Goal: Task Accomplishment & Management: Complete application form

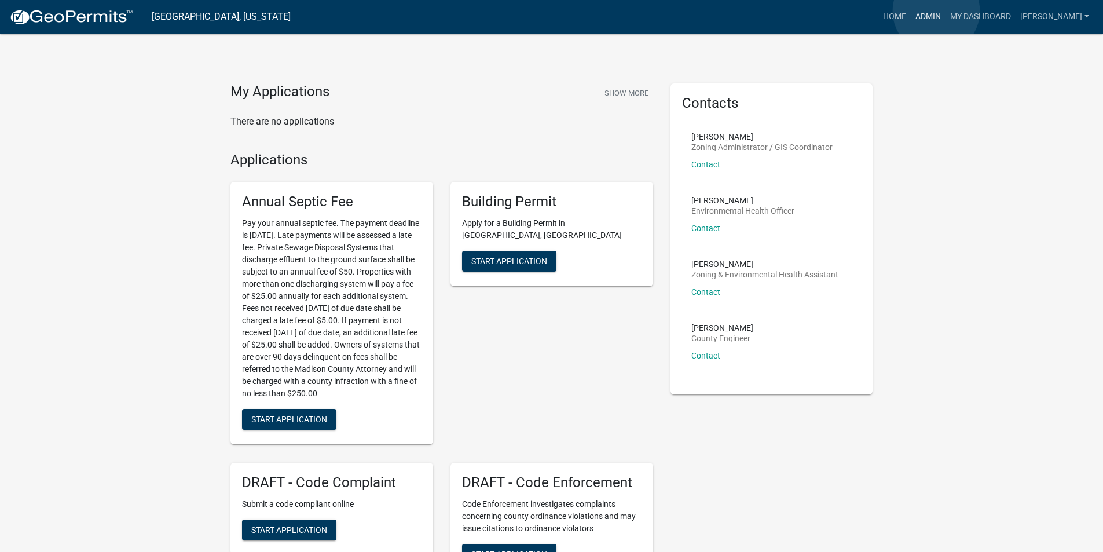
click at [936, 11] on link "Admin" at bounding box center [927, 17] width 35 height 22
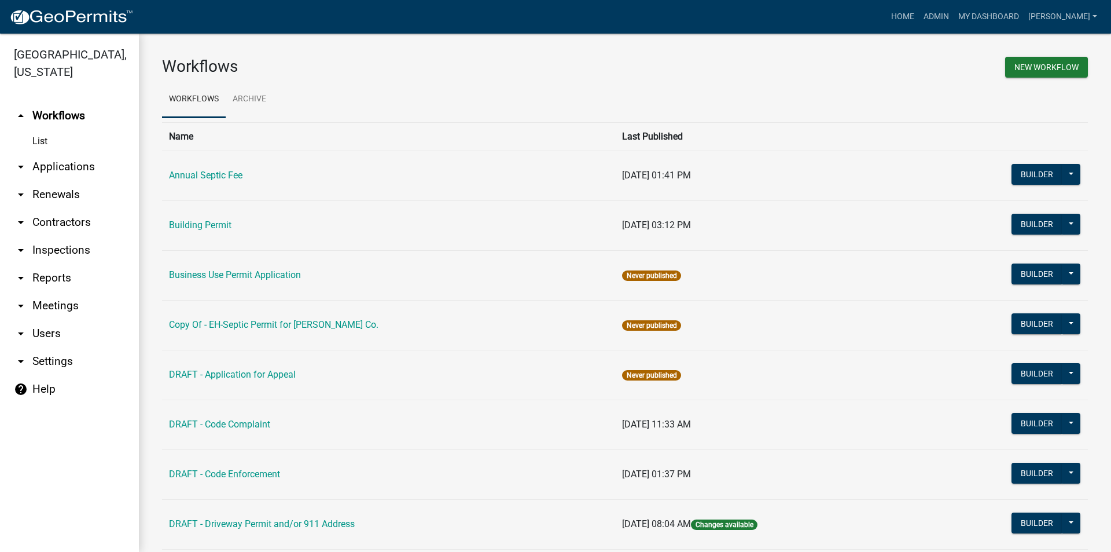
click at [61, 158] on link "arrow_drop_down Applications" at bounding box center [69, 167] width 139 height 28
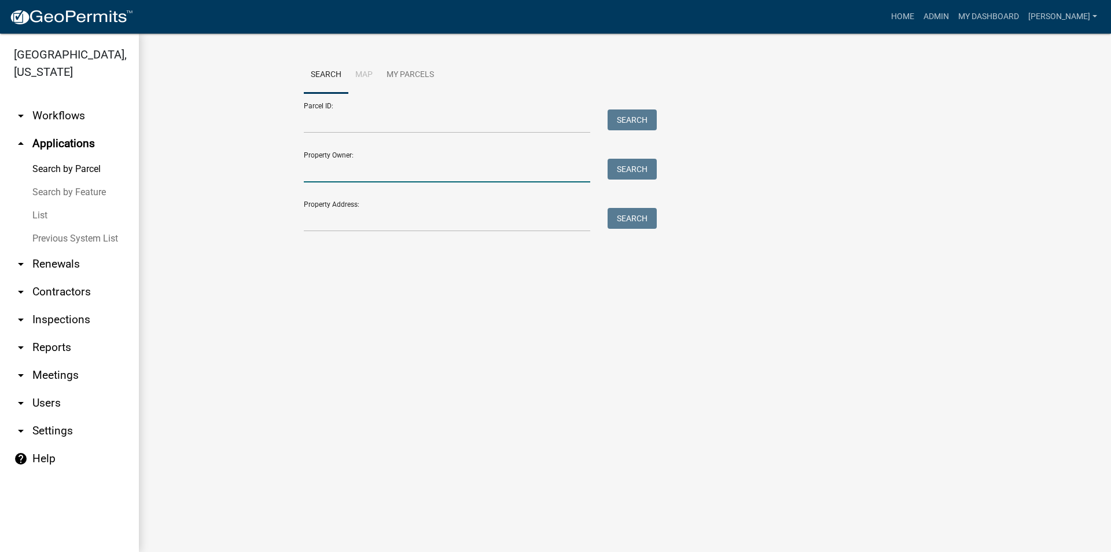
click at [350, 173] on input "Property Owner:" at bounding box center [447, 171] width 287 height 24
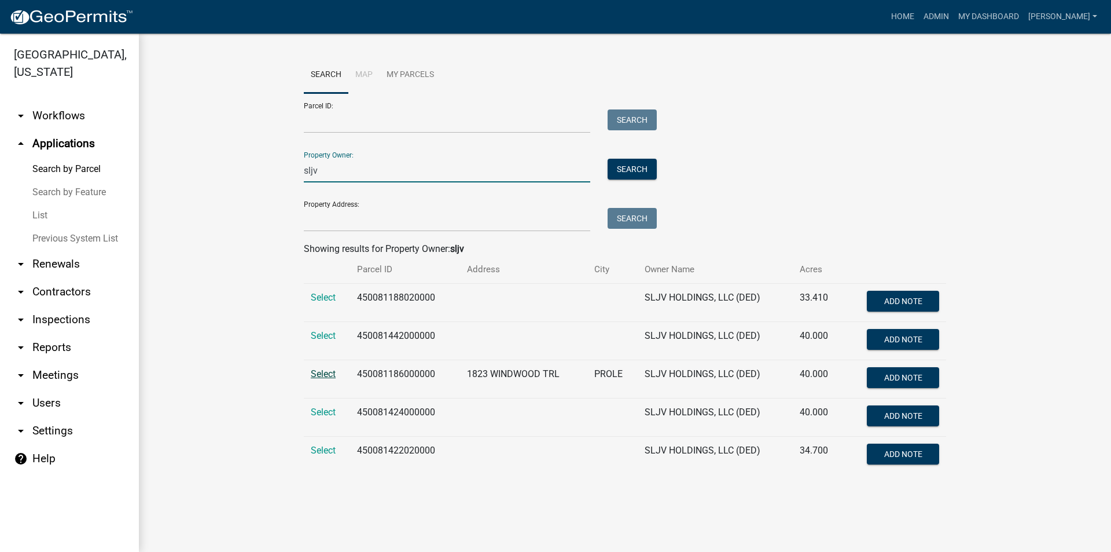
type input "sljv"
click at [322, 372] on span "Select" at bounding box center [323, 373] width 25 height 11
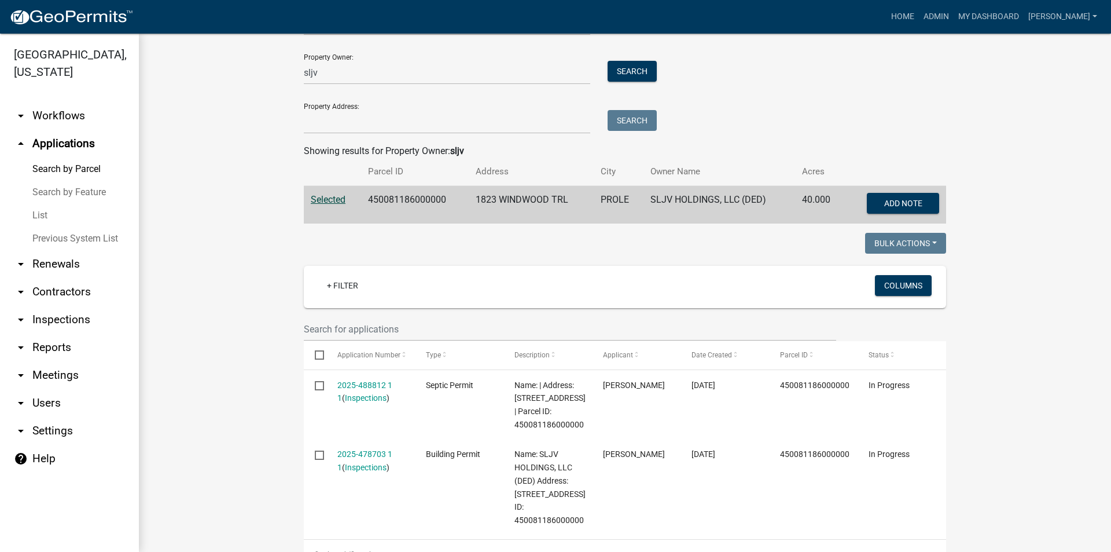
scroll to position [174, 0]
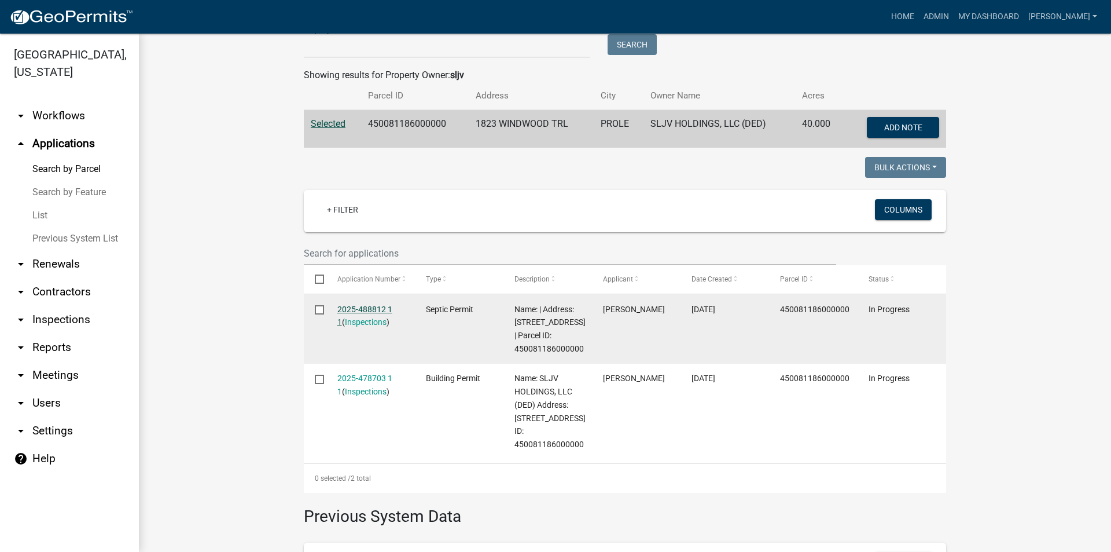
click at [379, 309] on link "2025-488812 1 1" at bounding box center [364, 315] width 55 height 23
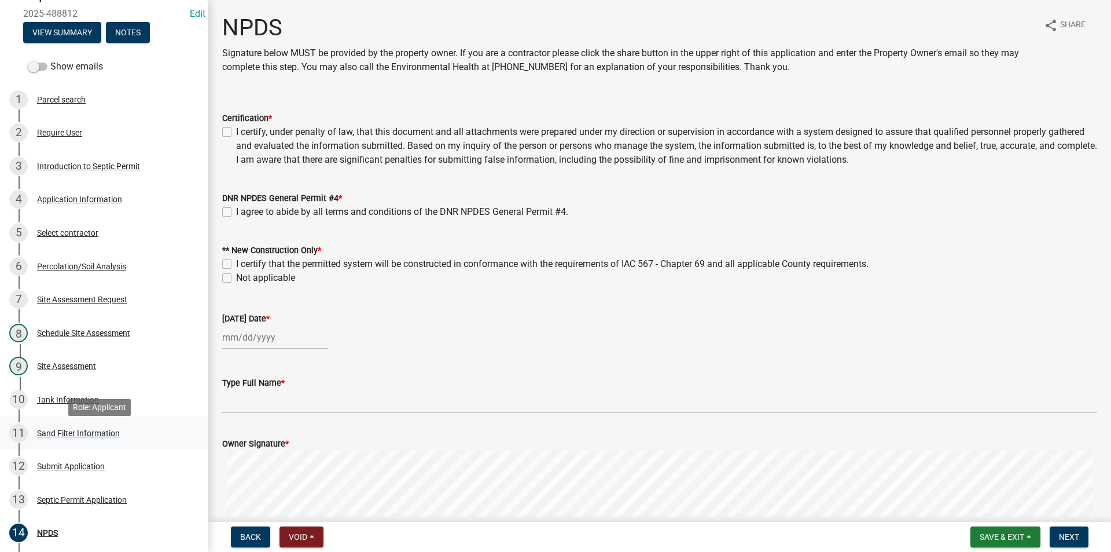
scroll to position [116, 0]
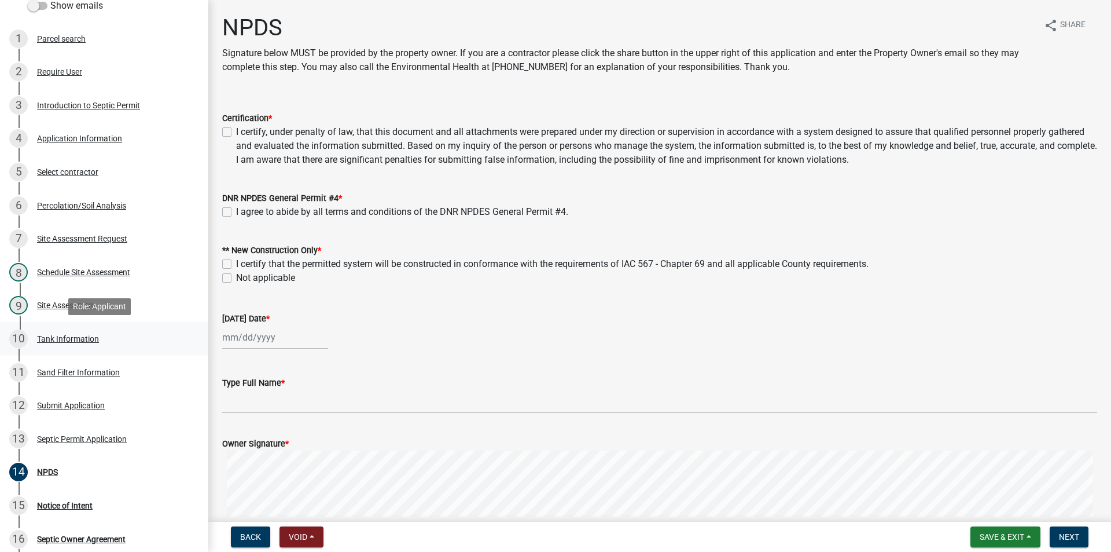
click at [71, 340] on div "Tank Information" at bounding box center [68, 339] width 62 height 8
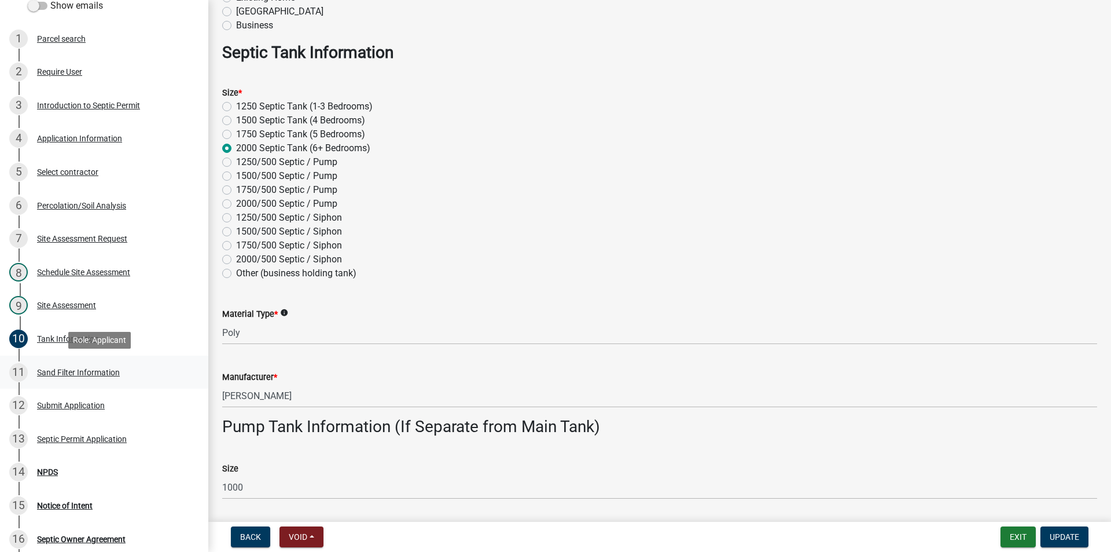
click at [37, 376] on div "Sand Filter Information" at bounding box center [78, 372] width 83 height 8
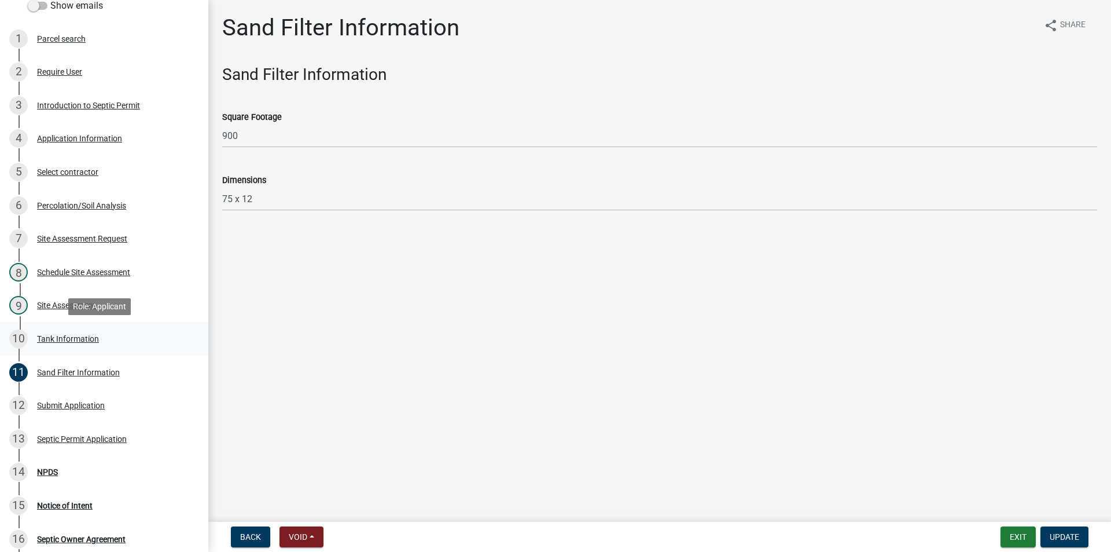
click at [67, 339] on div "Tank Information" at bounding box center [68, 339] width 62 height 8
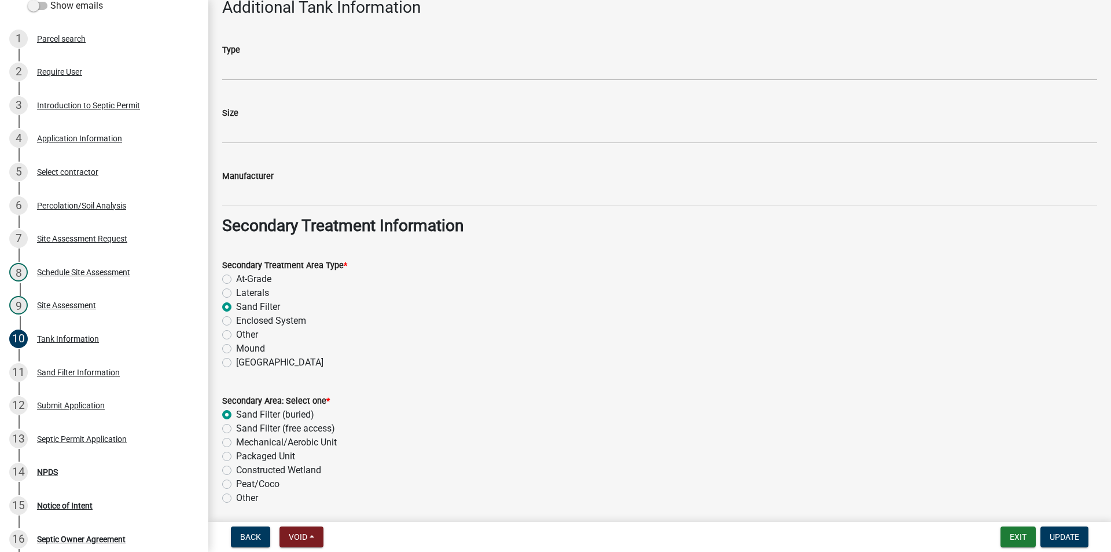
scroll to position [859, 0]
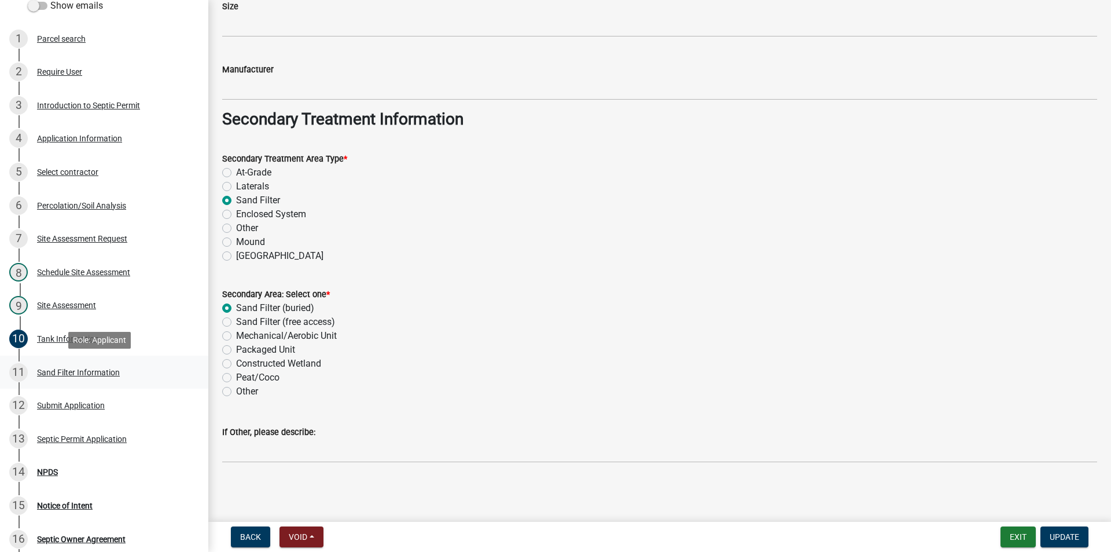
click at [101, 372] on div "Sand Filter Information" at bounding box center [78, 372] width 83 height 8
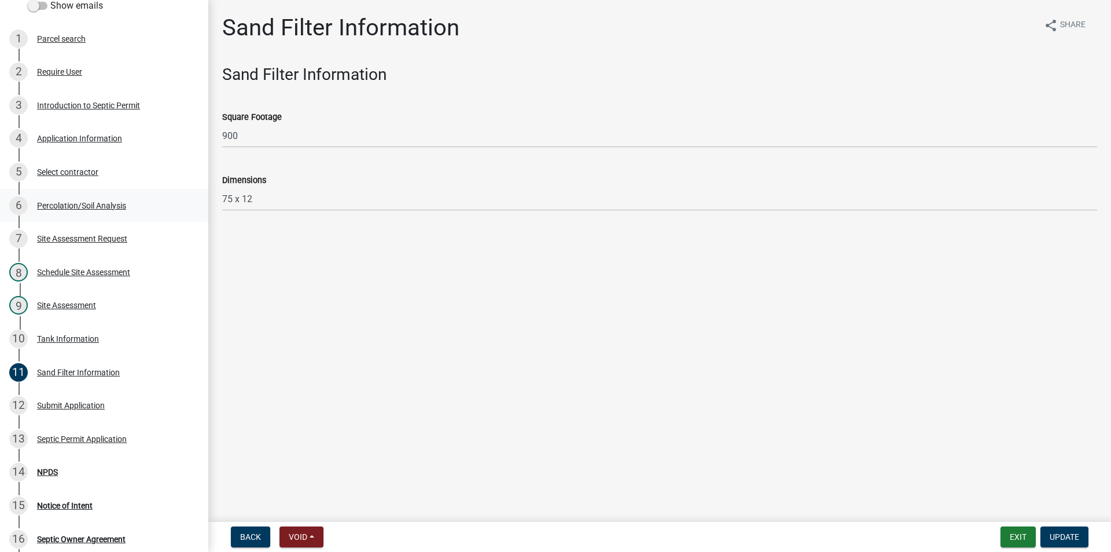
click at [107, 201] on div "Percolation/Soil Analysis" at bounding box center [81, 205] width 89 height 8
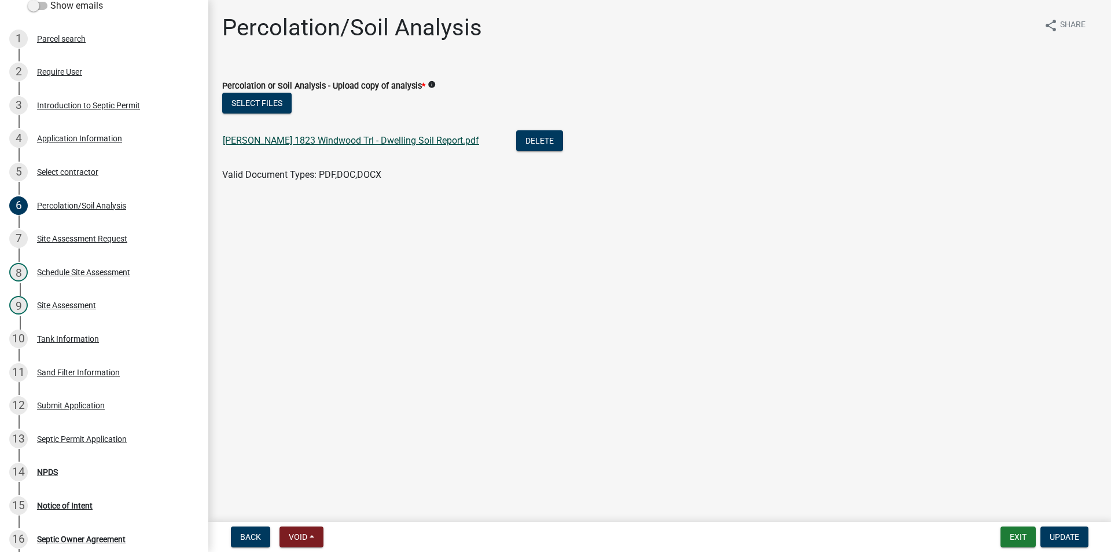
click at [363, 139] on link "[PERSON_NAME] 1823 Windwood Trl - Dwelling Soil Report.pdf" at bounding box center [351, 140] width 256 height 11
click at [67, 332] on div "10 Tank Information" at bounding box center [99, 338] width 181 height 19
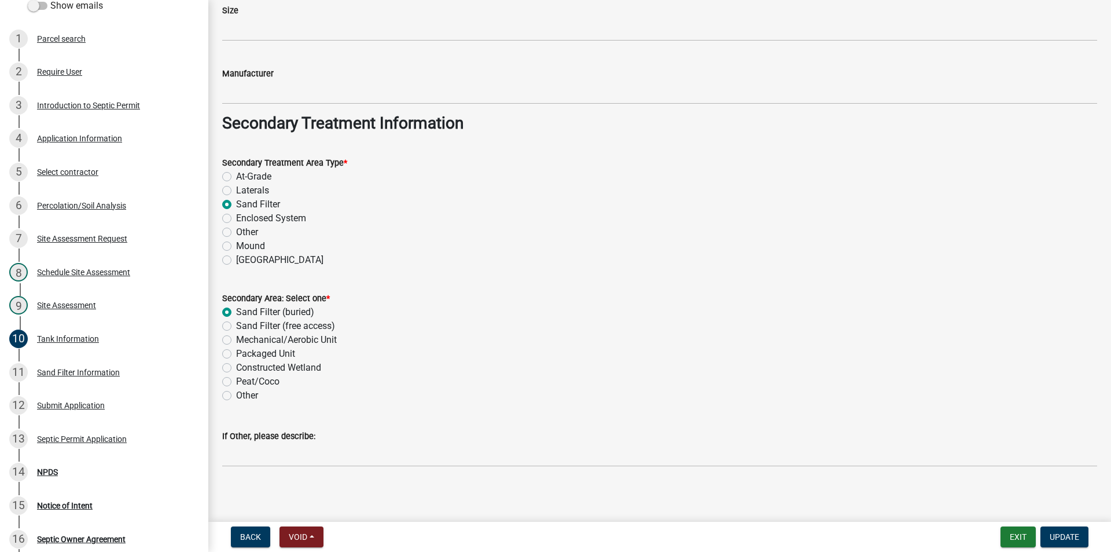
scroll to position [859, 0]
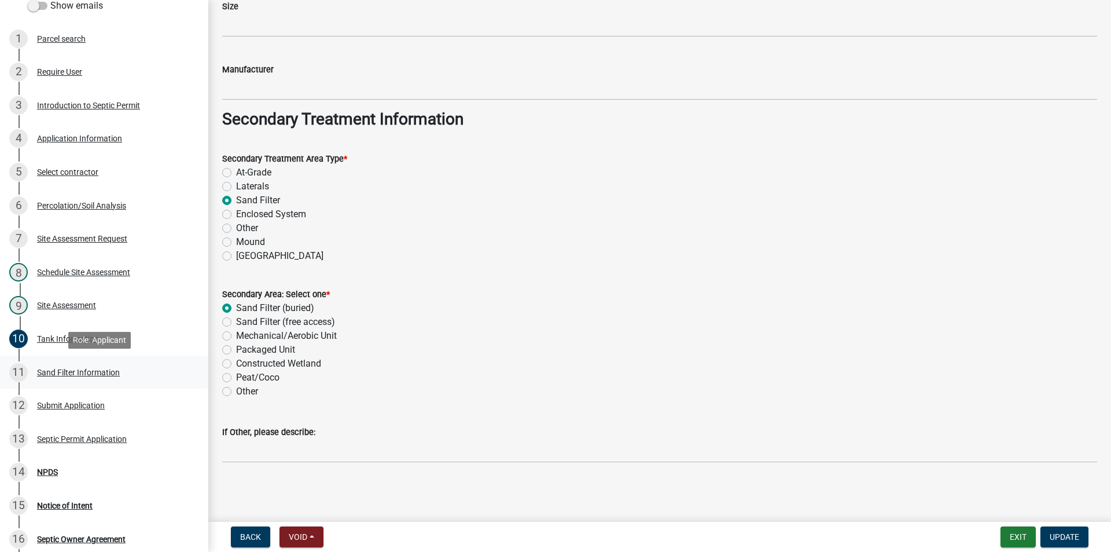
click at [89, 371] on div "Sand Filter Information" at bounding box center [78, 372] width 83 height 8
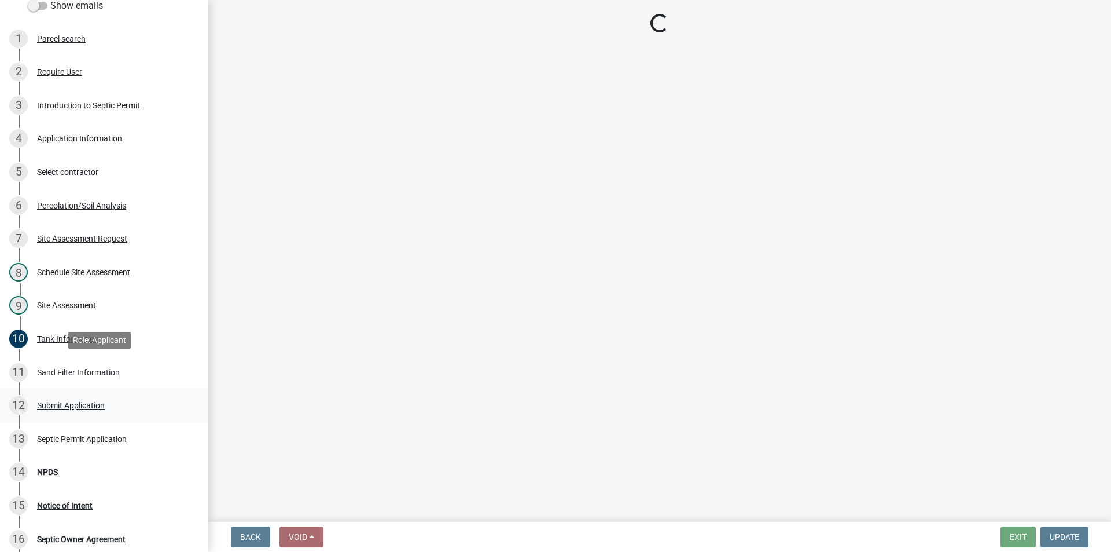
scroll to position [0, 0]
click at [82, 403] on div "Submit Application" at bounding box center [71, 405] width 68 height 8
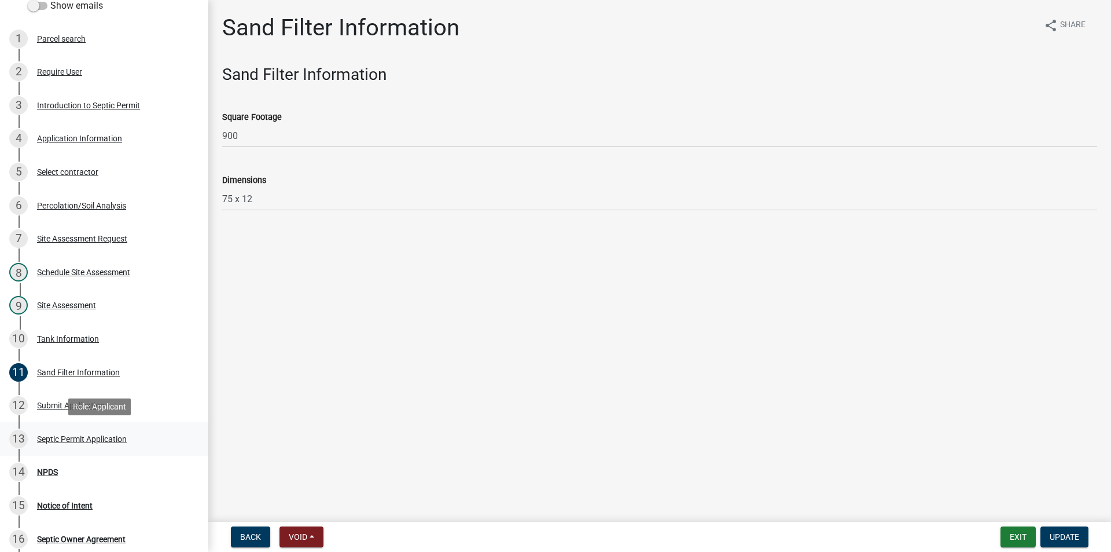
click at [80, 436] on div "Septic Permit Application" at bounding box center [82, 439] width 90 height 8
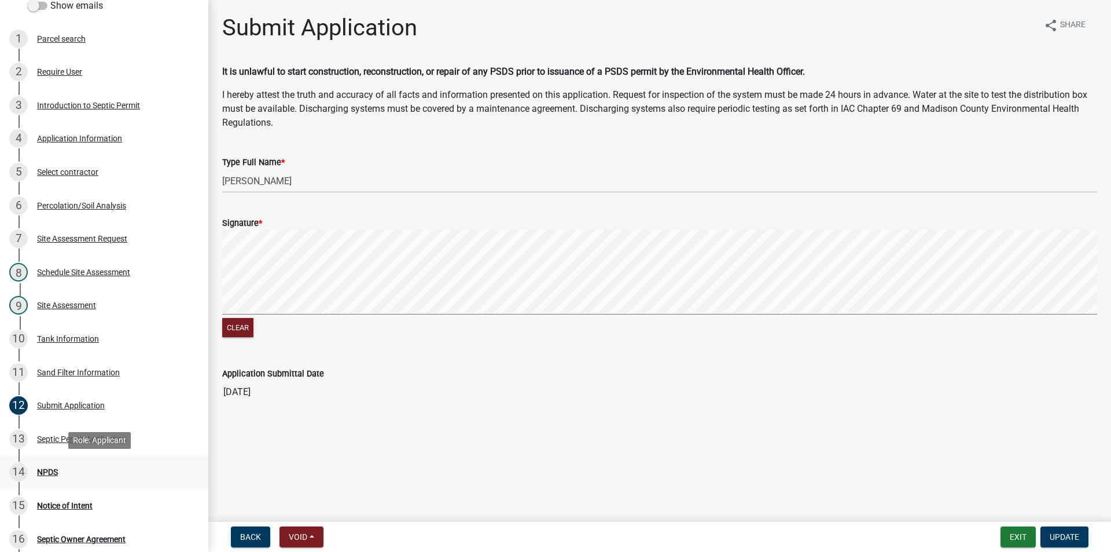
click at [60, 474] on div "14 NPDS" at bounding box center [99, 471] width 181 height 19
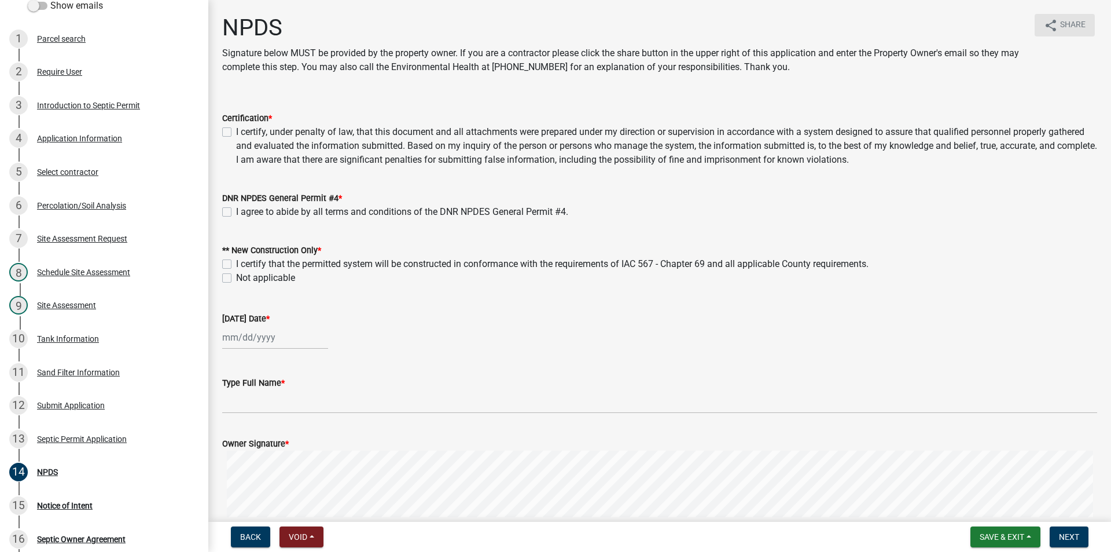
click at [1070, 24] on span "Share" at bounding box center [1072, 26] width 25 height 14
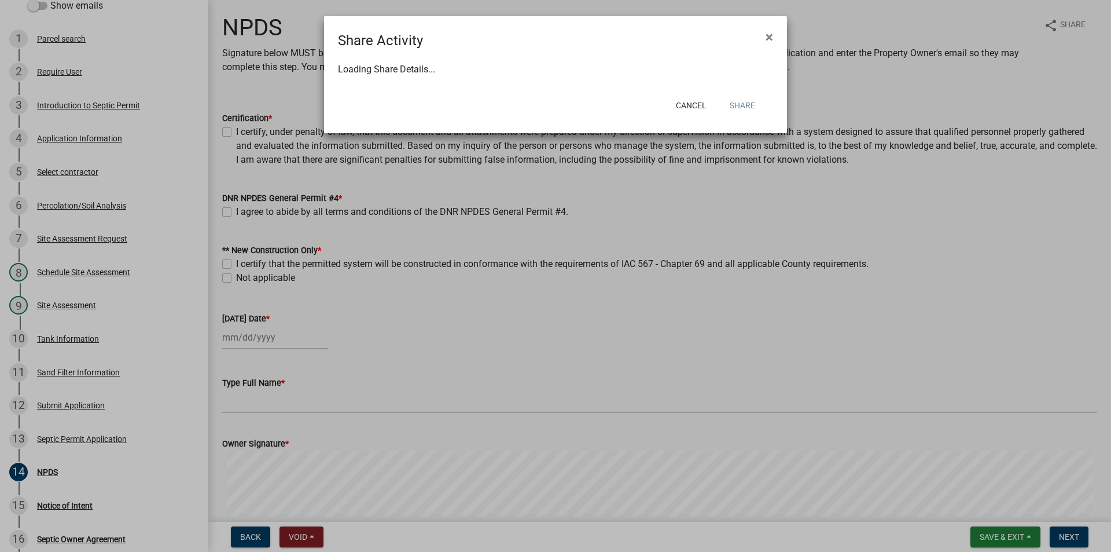
select select "1"
select select "0"
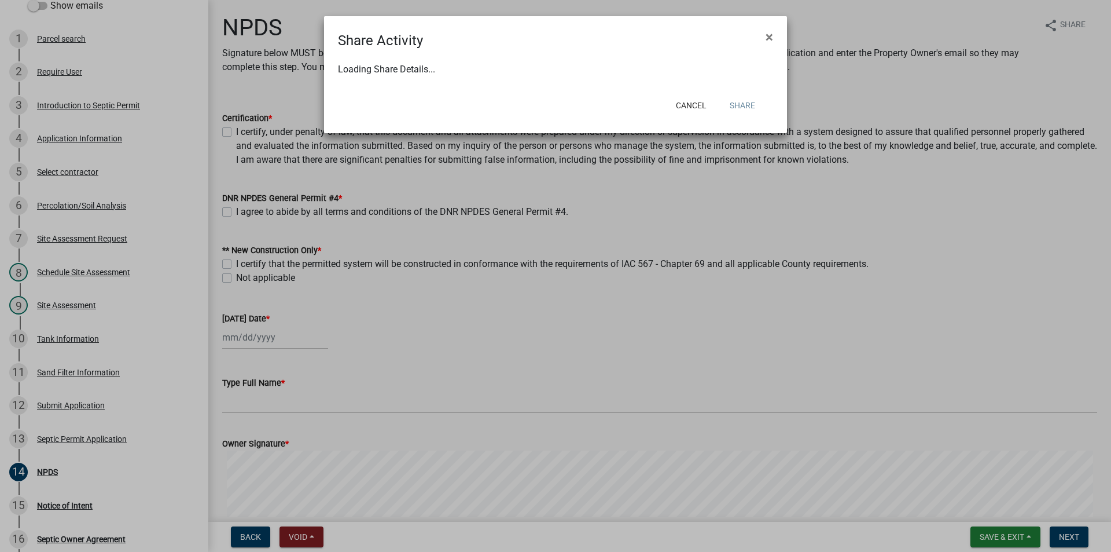
select select "0"
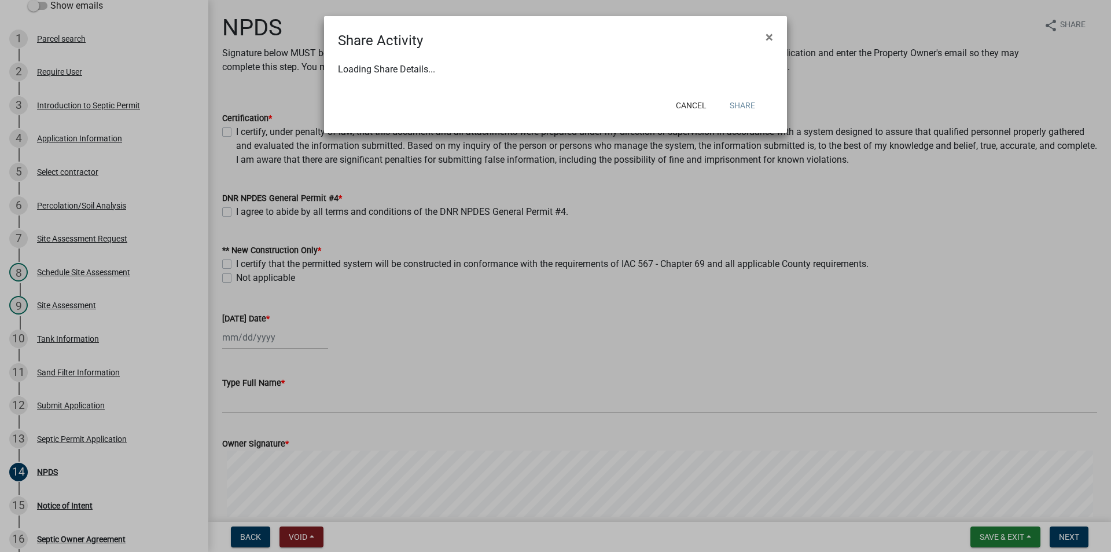
select select "0"
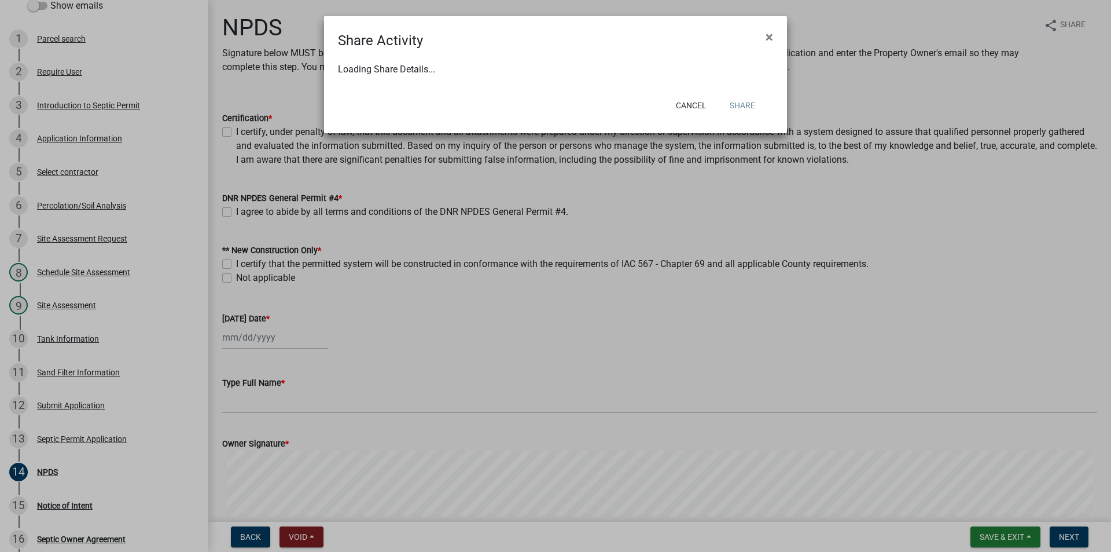
select select "0"
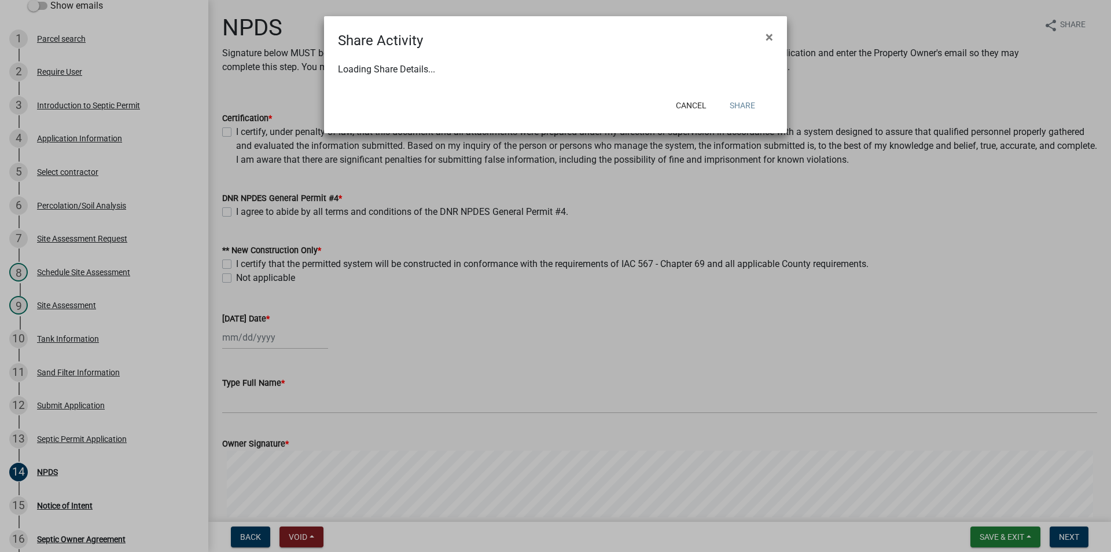
select select "0"
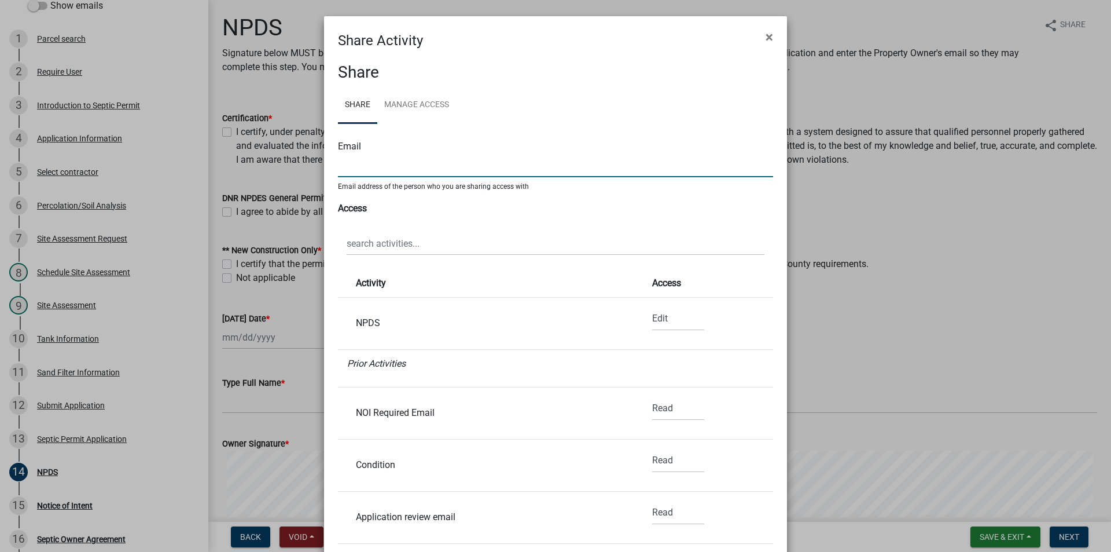
click at [381, 166] on input "text" at bounding box center [555, 165] width 435 height 24
click at [384, 173] on input "text" at bounding box center [555, 165] width 435 height 24
type input "[EMAIL_ADDRESS][DOMAIN_NAME]"
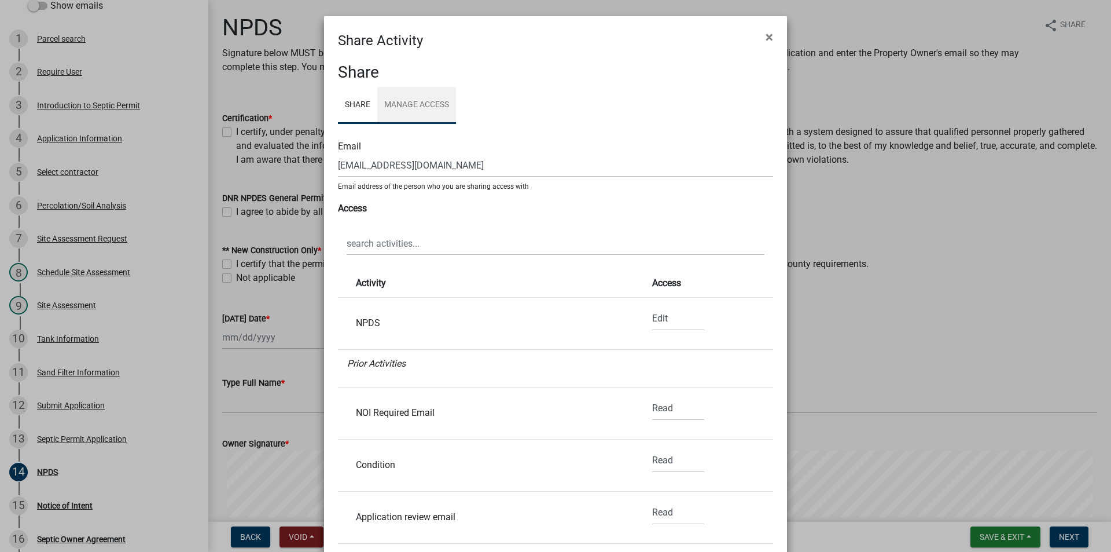
click at [417, 109] on link "Manage Access" at bounding box center [416, 105] width 79 height 37
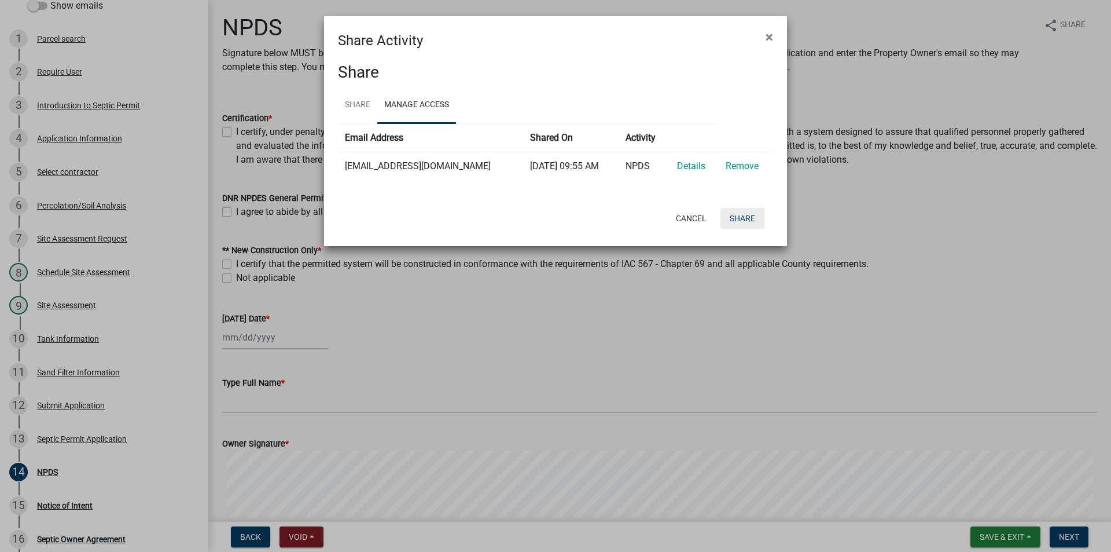
click at [747, 218] on button "Share" at bounding box center [743, 218] width 44 height 21
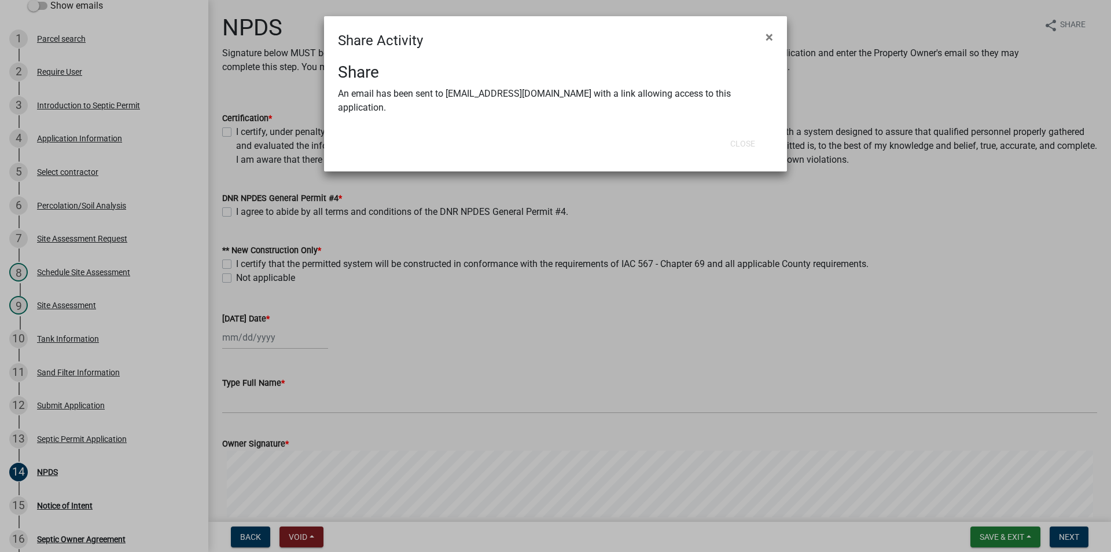
click at [821, 329] on ngb-modal-window "Share Activity × Share An email has been sent to [EMAIL_ADDRESS][DOMAIN_NAME] w…" at bounding box center [555, 276] width 1111 height 552
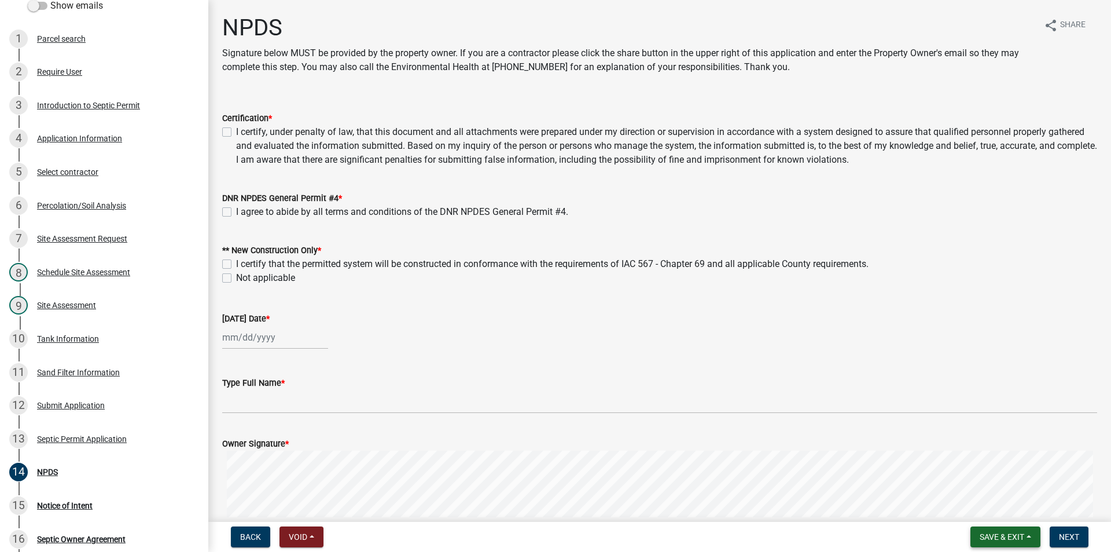
click at [985, 525] on span "Save & Exit" at bounding box center [1002, 536] width 45 height 9
click at [977, 511] on button "Save & Exit" at bounding box center [994, 507] width 93 height 28
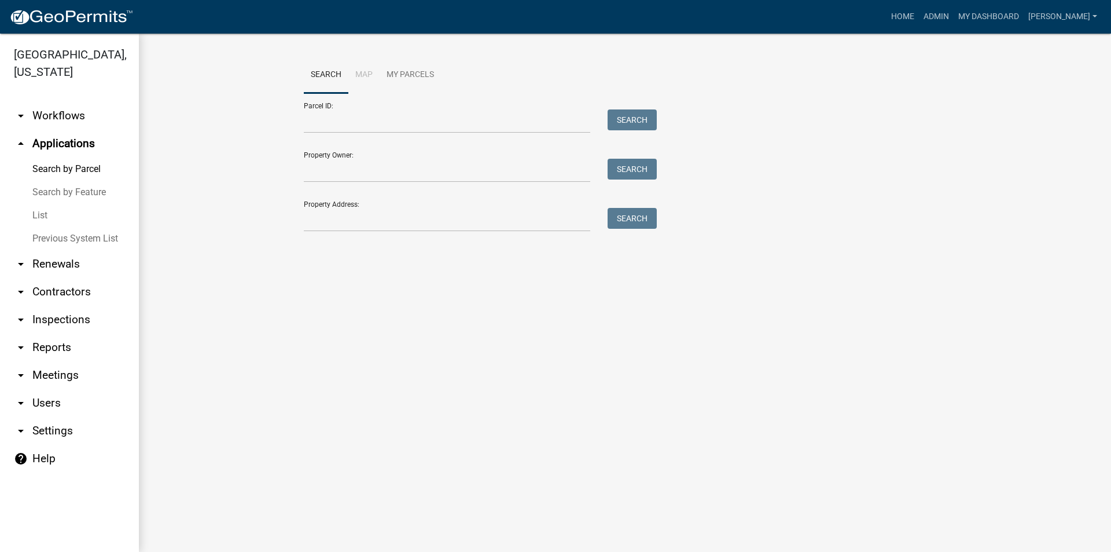
click at [282, 306] on main "Search Map My Parcels Parcel ID: Search Property Owner: Search Property Address…" at bounding box center [625, 293] width 972 height 518
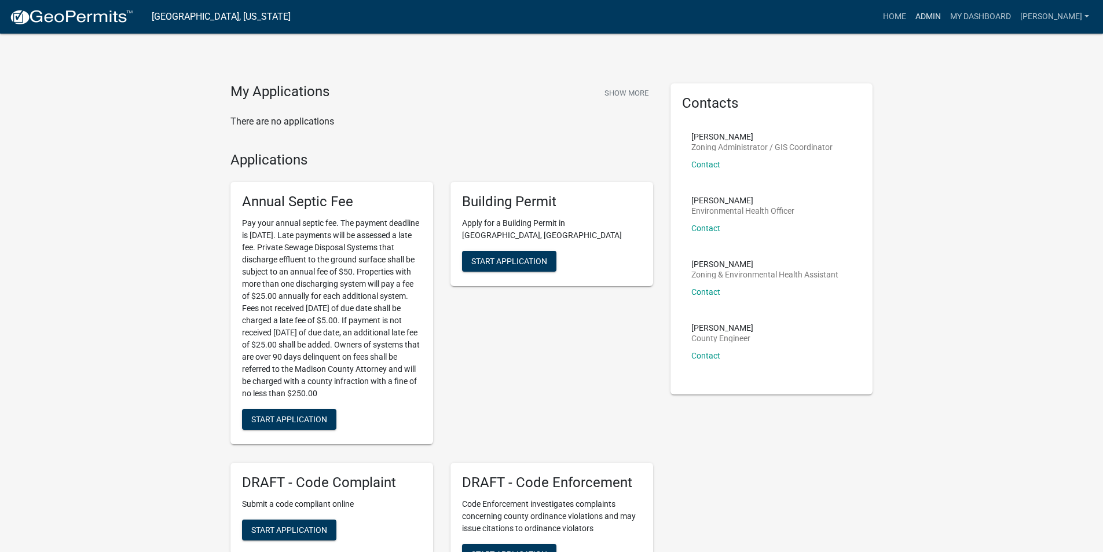
click at [938, 20] on link "Admin" at bounding box center [927, 17] width 35 height 22
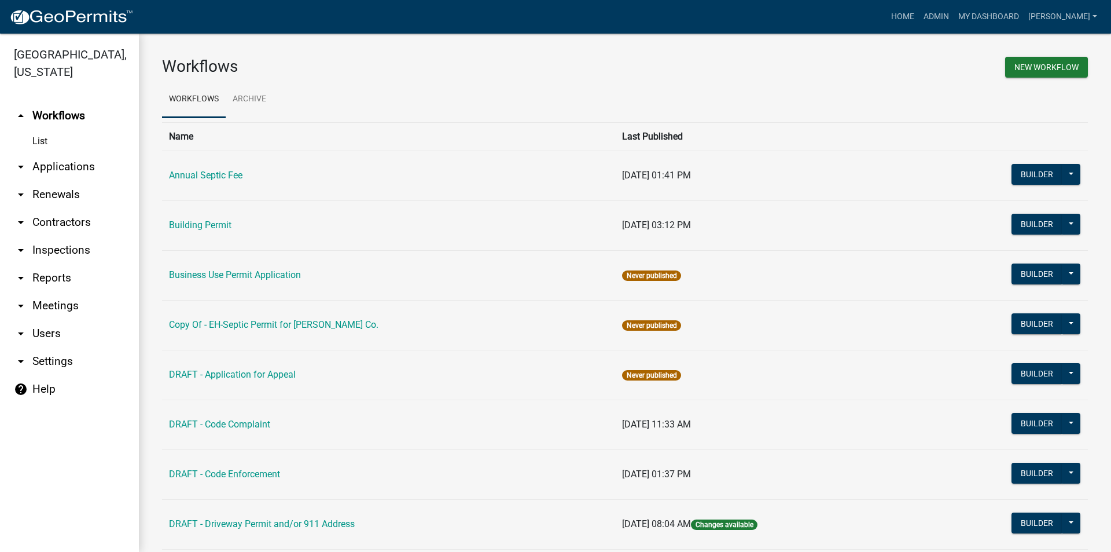
click at [67, 153] on link "arrow_drop_down Applications" at bounding box center [69, 167] width 139 height 28
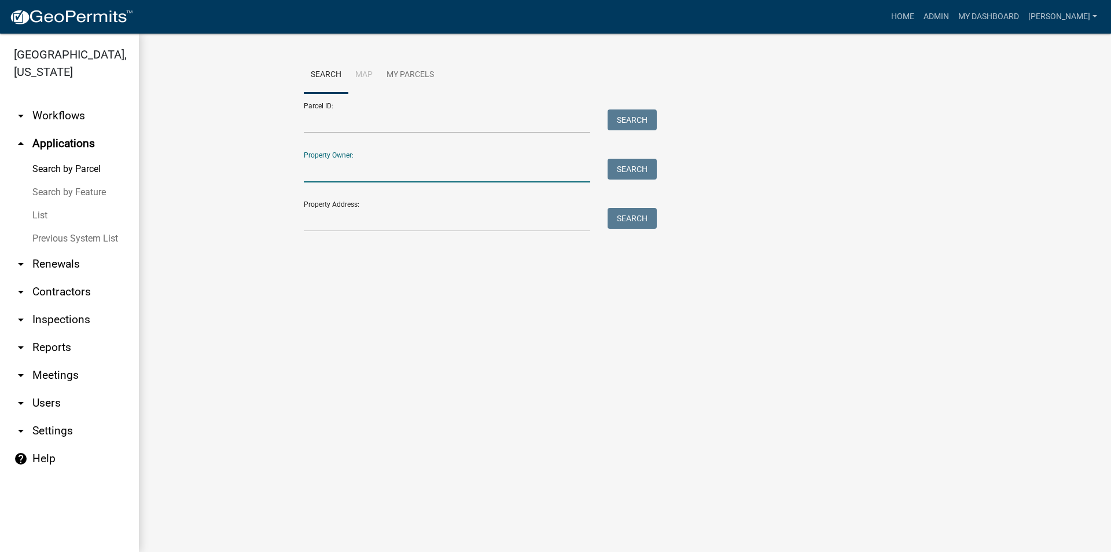
click at [344, 179] on input "Property Owner:" at bounding box center [447, 171] width 287 height 24
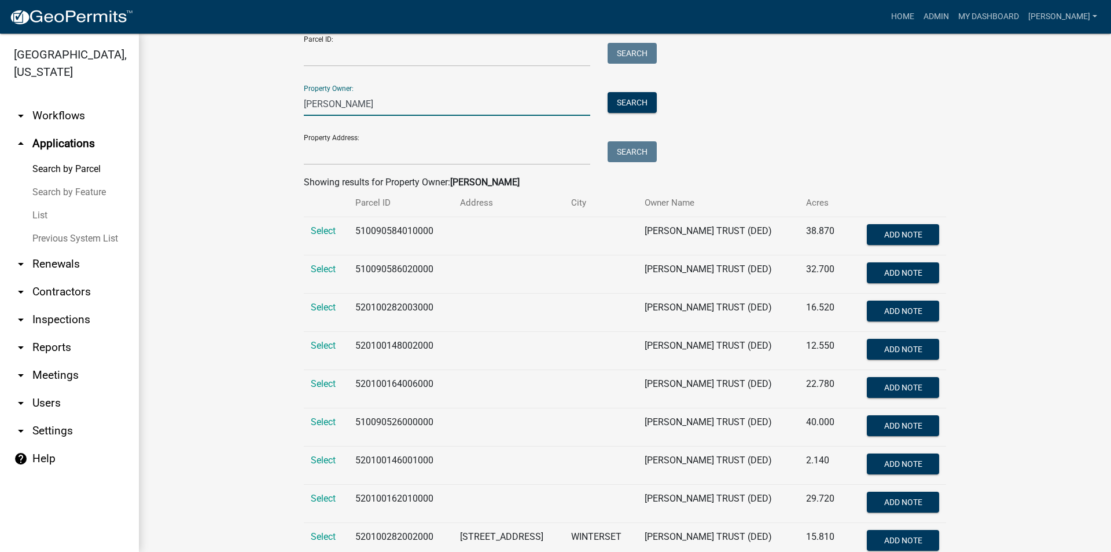
scroll to position [108, 0]
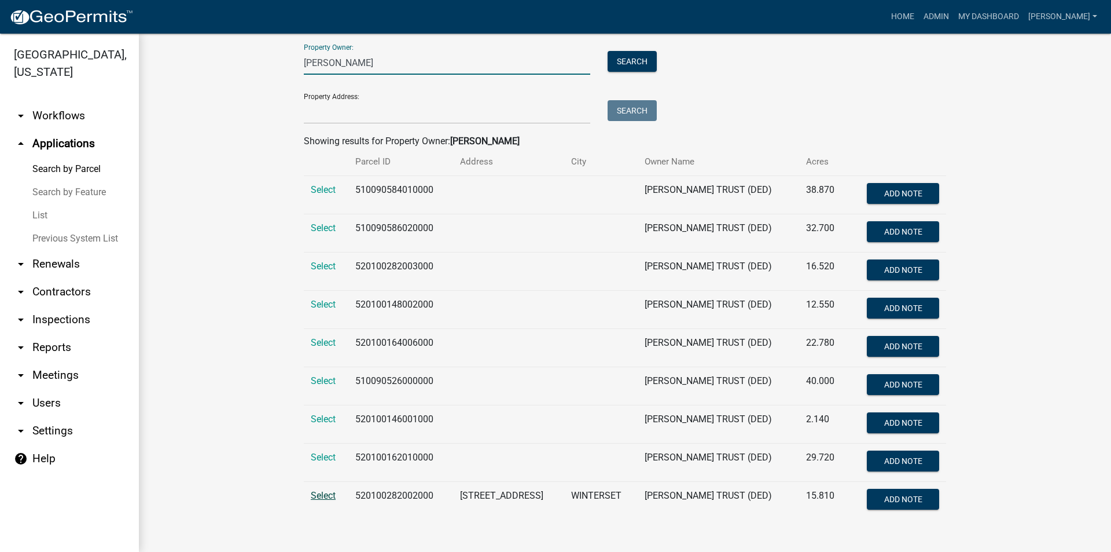
type input "camp, glenna"
click at [321, 498] on span "Select" at bounding box center [323, 495] width 25 height 11
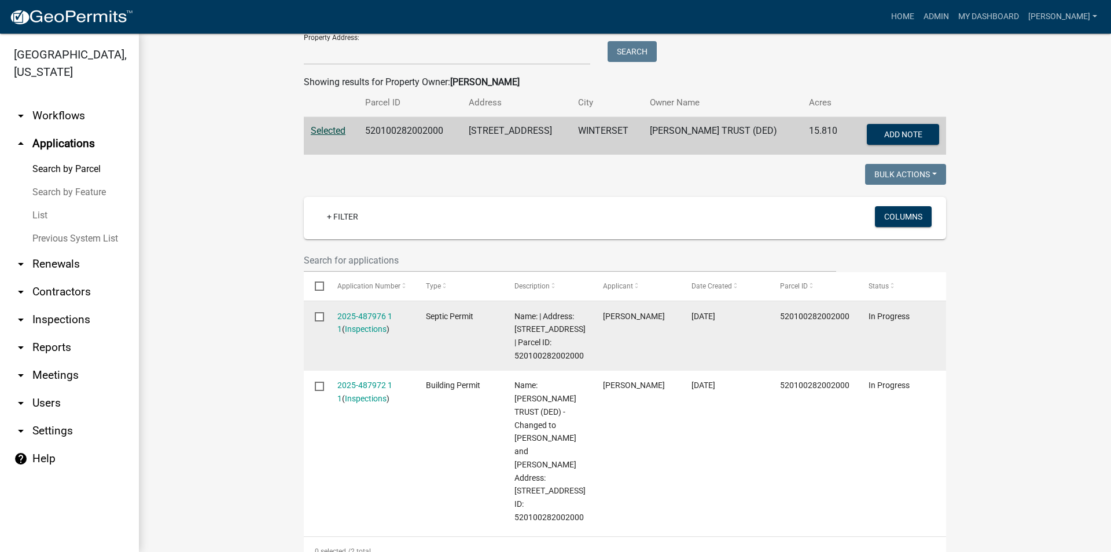
scroll to position [223, 0]
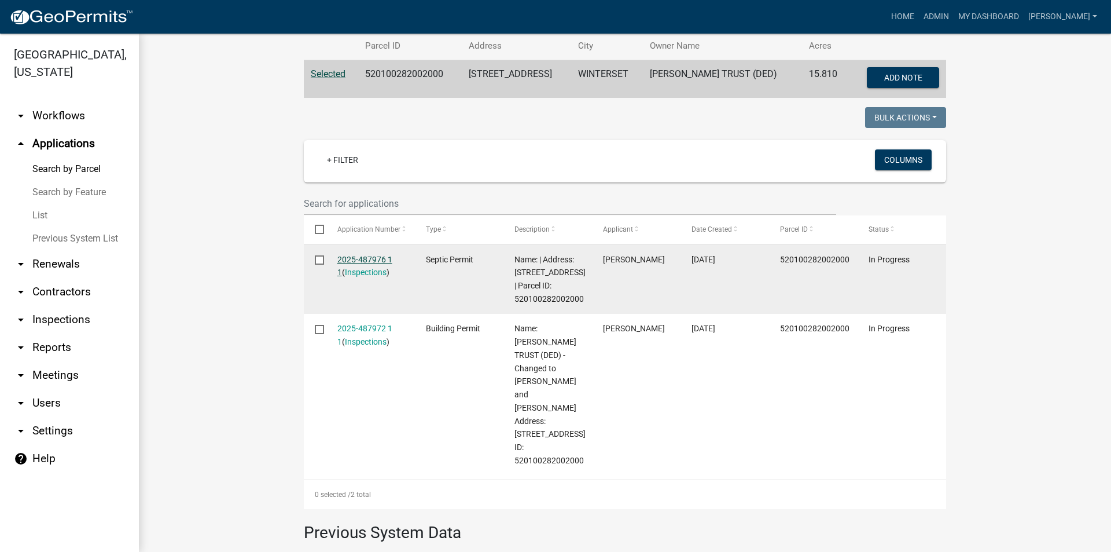
click at [353, 255] on link "2025-487976 1 1" at bounding box center [364, 266] width 55 height 23
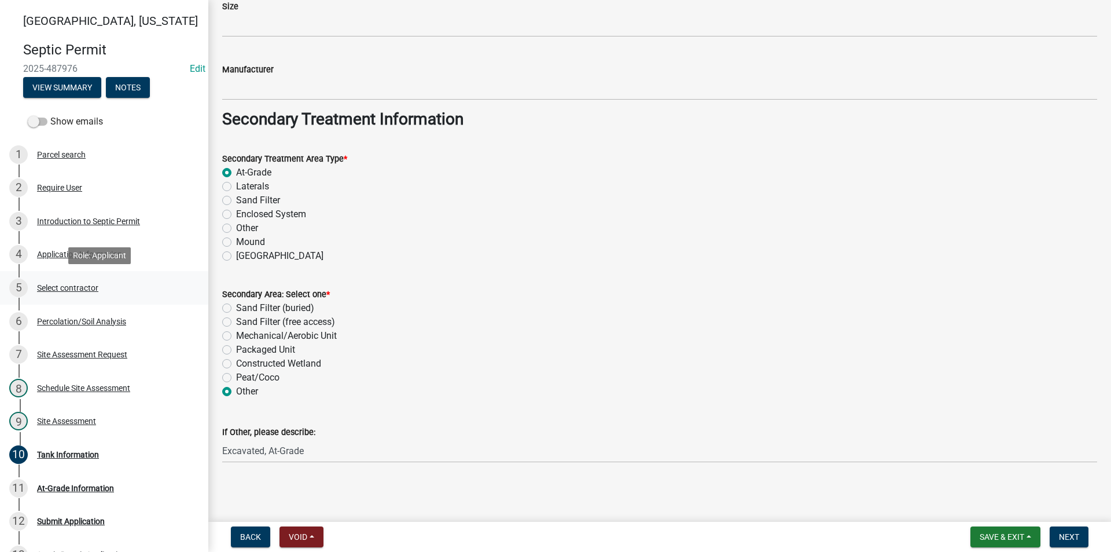
click at [76, 289] on div "Select contractor" at bounding box center [67, 288] width 61 height 8
